Goal: Task Accomplishment & Management: Use online tool/utility

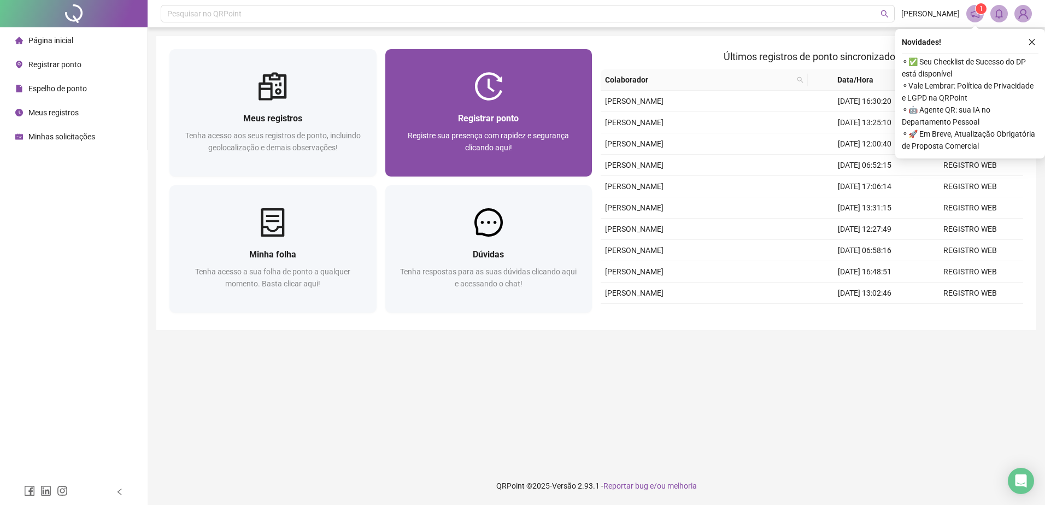
click at [534, 121] on div "Registrar ponto" at bounding box center [489, 119] width 181 height 14
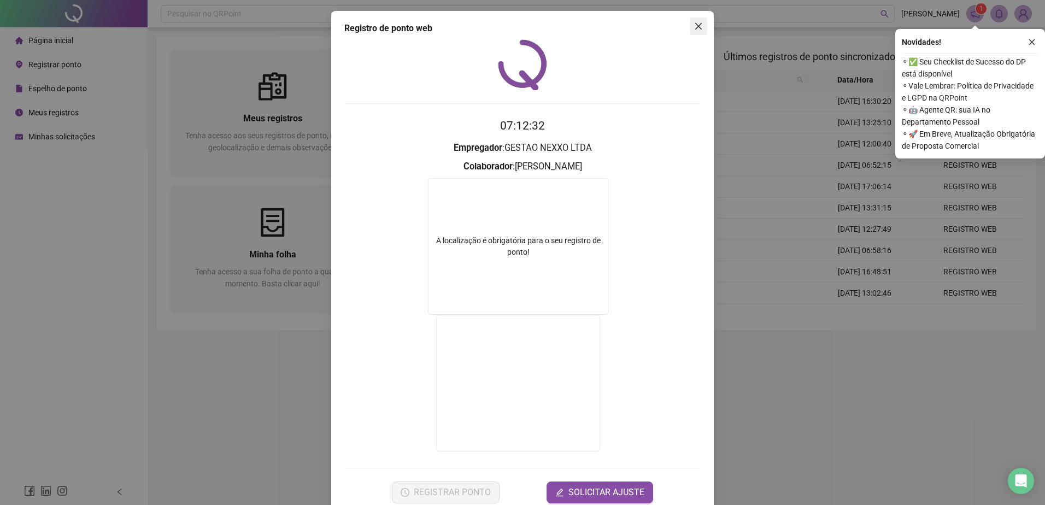
click at [695, 24] on icon "close" at bounding box center [698, 26] width 9 height 9
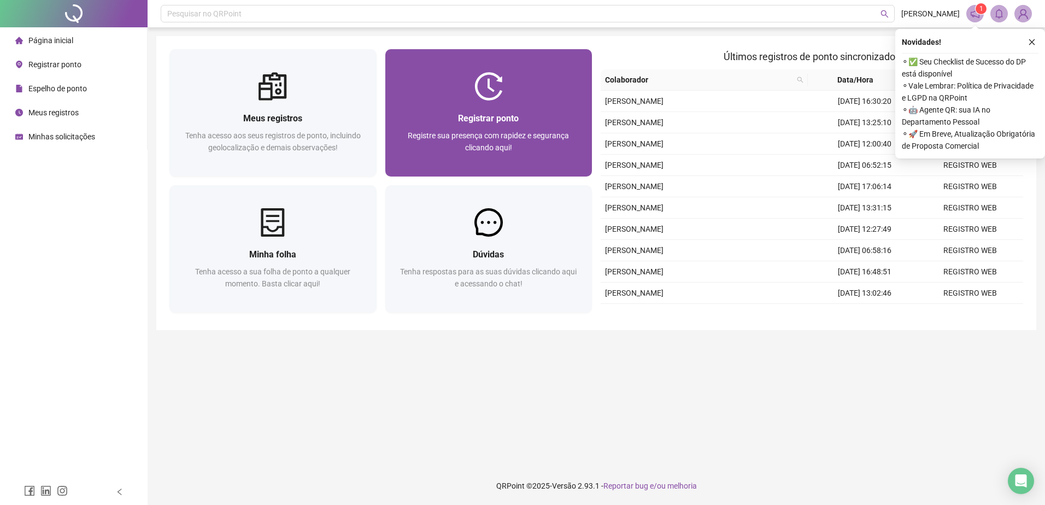
click at [478, 118] on span "Registrar ponto" at bounding box center [488, 118] width 61 height 10
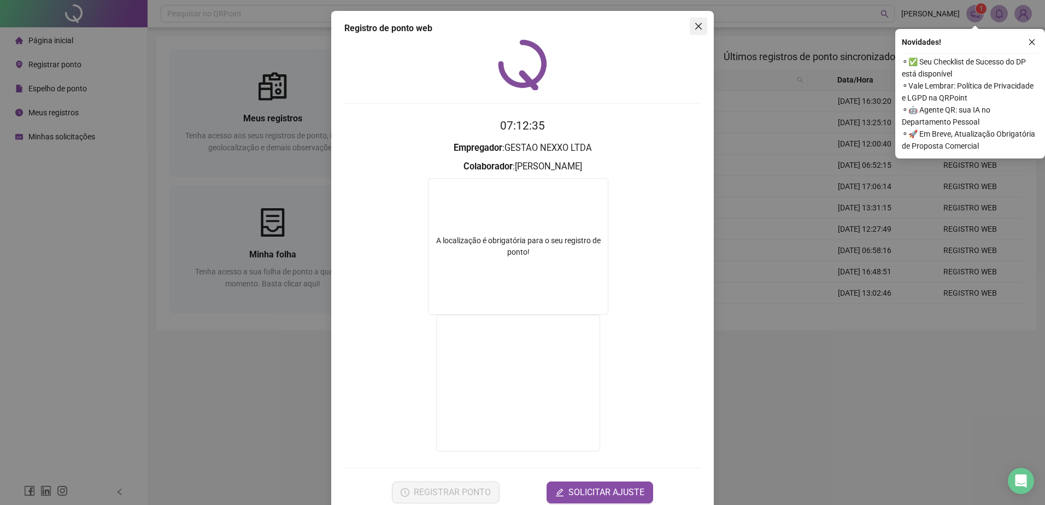
click at [695, 27] on icon "close" at bounding box center [698, 26] width 7 height 7
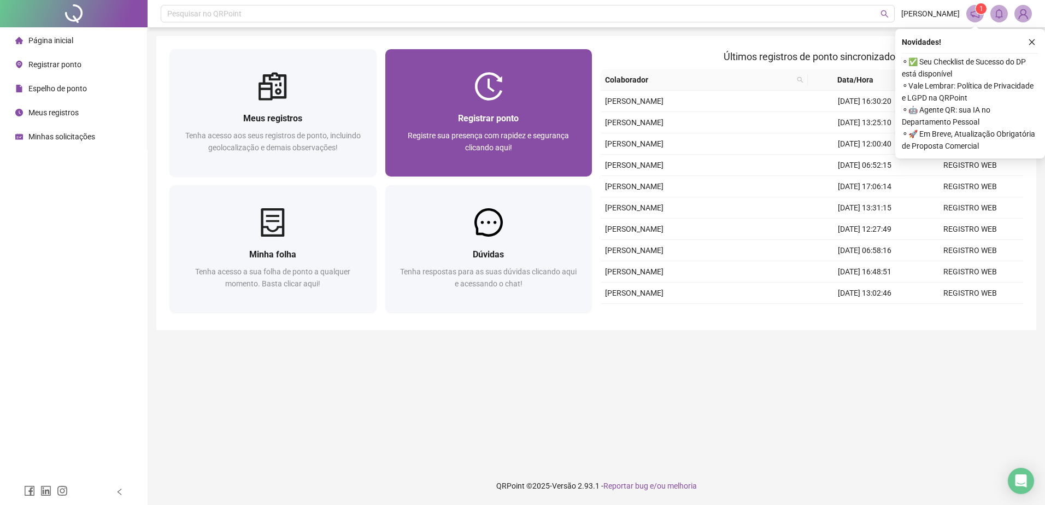
click at [494, 126] on div "Registrar ponto Registre sua presença com rapidez e segurança clicando aqui!" at bounding box center [489, 139] width 181 height 54
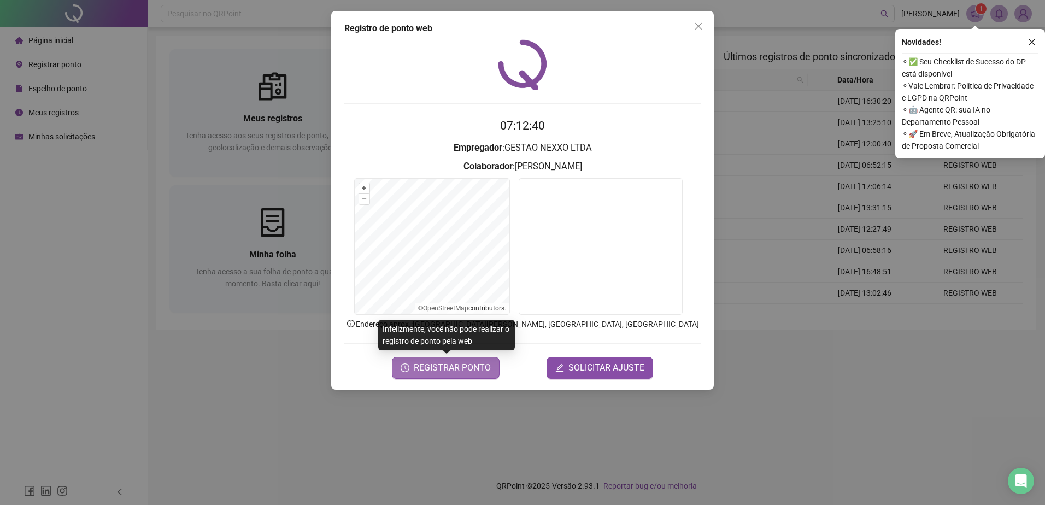
click at [446, 366] on span "REGISTRAR PONTO" at bounding box center [452, 367] width 77 height 13
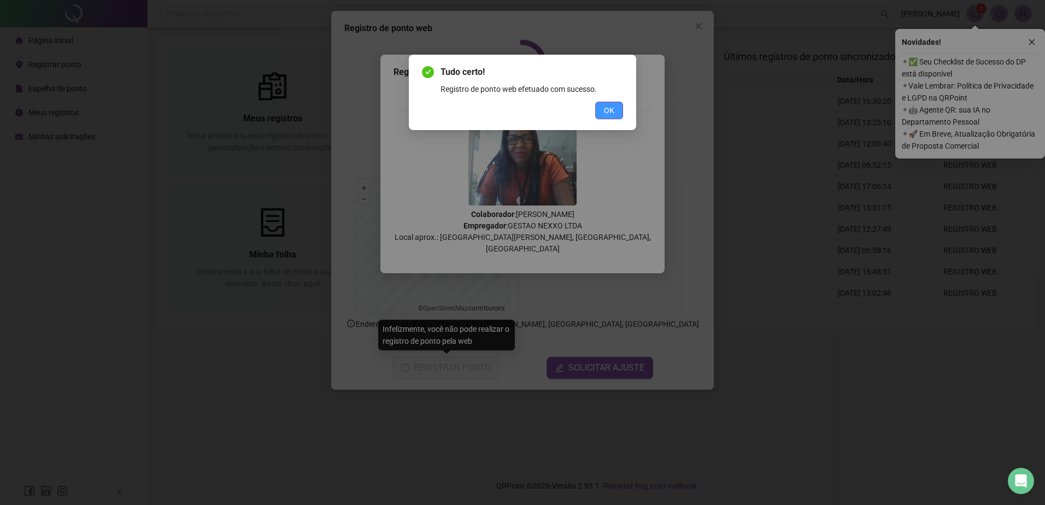
click at [604, 112] on button "OK" at bounding box center [609, 110] width 28 height 17
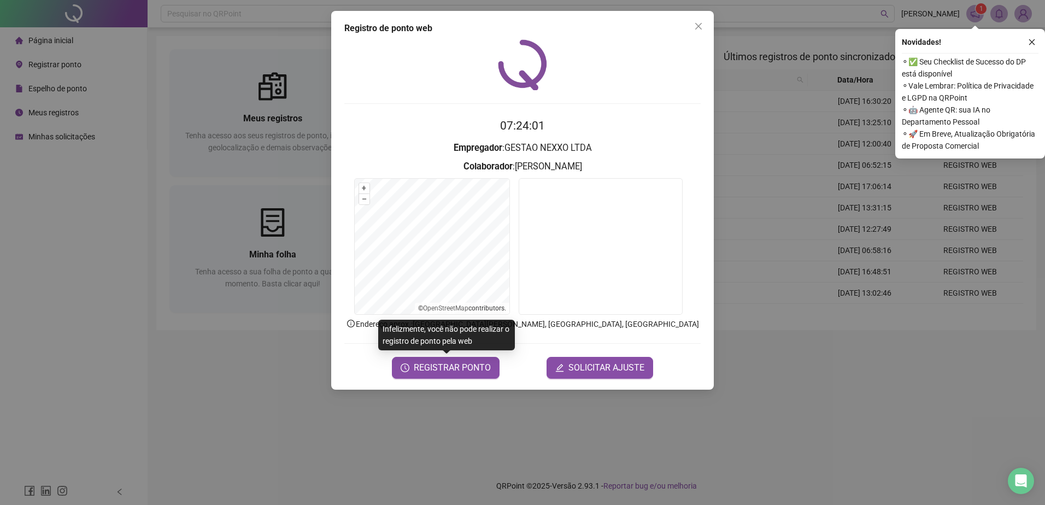
drag, startPoint x: 704, startPoint y: 26, endPoint x: 273, endPoint y: 34, distance: 431.4
click at [664, 34] on div "Registro de ponto web 07:24:01 Empregador : GESTAO NEXXO LTDA Colaborador : ANG…" at bounding box center [522, 200] width 383 height 379
click at [700, 24] on icon "close" at bounding box center [698, 26] width 9 height 9
